Goal: Task Accomplishment & Management: Use online tool/utility

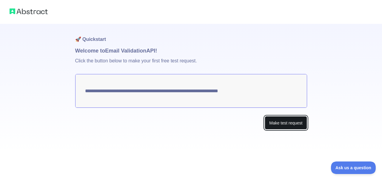
click at [287, 125] on button "Make test request" at bounding box center [286, 122] width 42 height 13
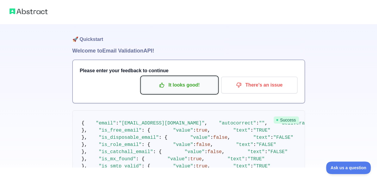
click at [177, 85] on p "It looks good!" at bounding box center [179, 85] width 67 height 10
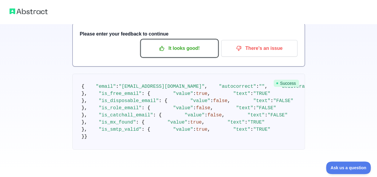
scroll to position [47, 0]
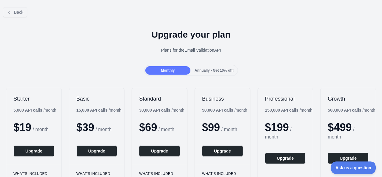
scroll to position [5, 0]
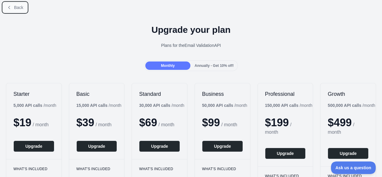
click at [14, 8] on span "Back" at bounding box center [18, 7] width 9 height 5
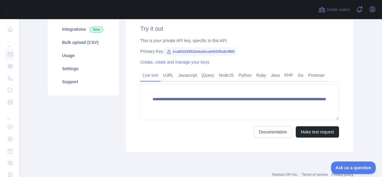
scroll to position [89, 0]
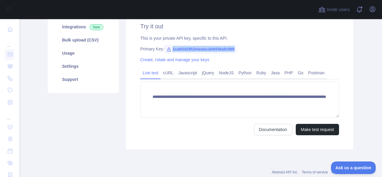
drag, startPoint x: 169, startPoint y: 49, endPoint x: 231, endPoint y: 48, distance: 62.7
click at [231, 48] on span "1ca9d162952b4eafacebfb545a9cf895" at bounding box center [200, 49] width 73 height 9
copy span "1ca9d162952b4eafacebfb545a9cf895"
click at [164, 74] on link "cURL" at bounding box center [167, 73] width 15 height 10
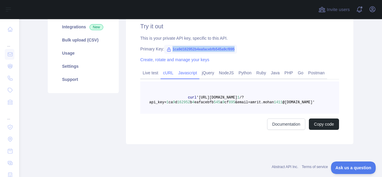
click at [183, 73] on link "Javascript" at bounding box center [188, 73] width 24 height 10
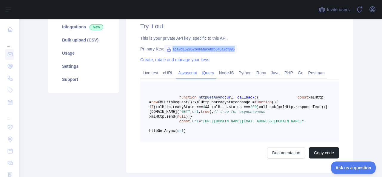
click at [201, 73] on link "jQuery" at bounding box center [207, 73] width 17 height 10
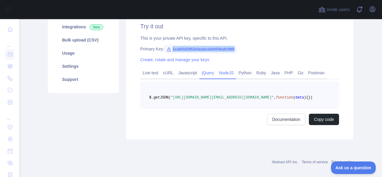
click at [223, 71] on link "NodeJS" at bounding box center [226, 73] width 20 height 10
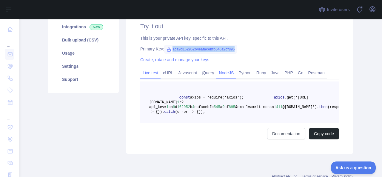
click at [148, 74] on link "Live test" at bounding box center [150, 73] width 20 height 10
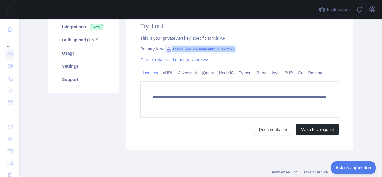
copy span "1ca9d162952b4eafacebfb545a9cf895"
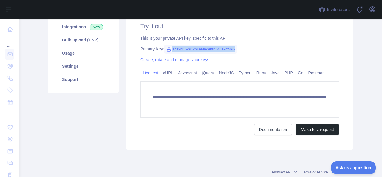
copy span "1ca9d162952b4eafacebfb545a9cf895"
